Goal: Transaction & Acquisition: Purchase product/service

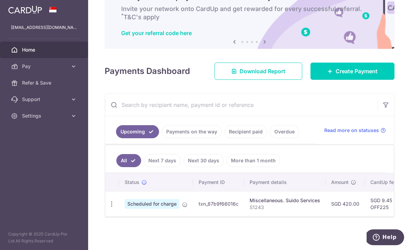
scroll to position [45, 0]
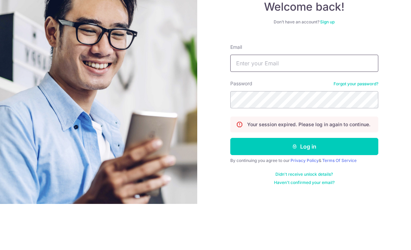
type input "[EMAIL_ADDRESS][DOMAIN_NAME]"
click at [304, 184] on button "Log in" at bounding box center [304, 192] width 148 height 17
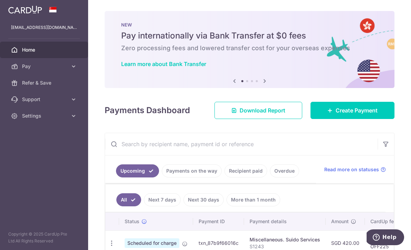
click at [0, 0] on icon "button" at bounding box center [0, 0] width 0 height 0
click at [32, 70] on link "Pay" at bounding box center [44, 66] width 88 height 17
click at [39, 97] on span "Recipients" at bounding box center [44, 99] width 45 height 7
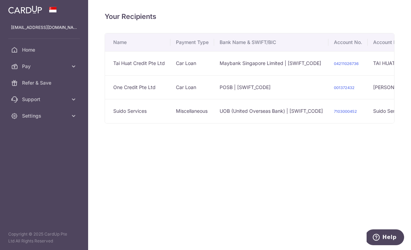
click at [105, 100] on td "One Credit Pte Ltd" at bounding box center [137, 87] width 65 height 24
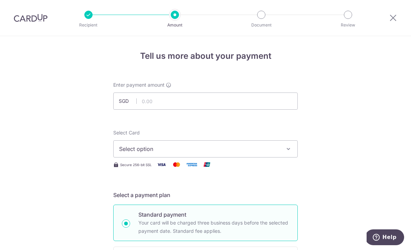
click at [394, 17] on icon at bounding box center [393, 17] width 8 height 9
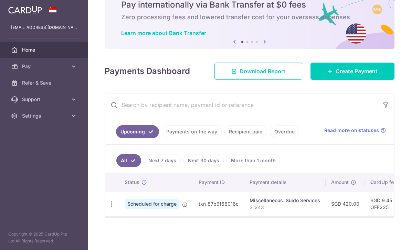
scroll to position [37, 0]
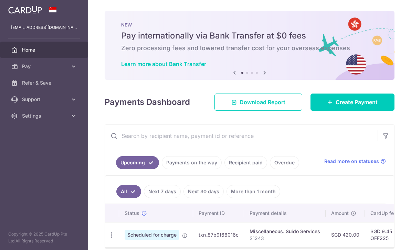
click at [0, 0] on icon "button" at bounding box center [0, 0] width 0 height 0
click at [21, 69] on link "Pay" at bounding box center [44, 66] width 88 height 17
click at [29, 100] on span "Recipients" at bounding box center [44, 99] width 45 height 7
